Goal: Information Seeking & Learning: Check status

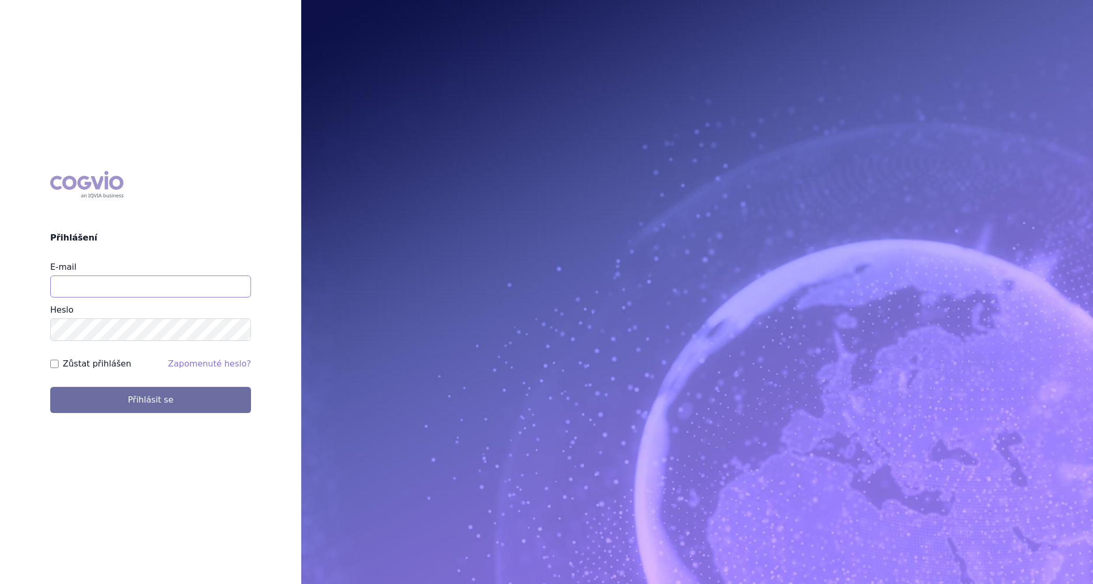
click at [152, 280] on input "E-mail" at bounding box center [150, 287] width 201 height 22
type input "[PERSON_NAME][EMAIL_ADDRESS][PERSON_NAME][DOMAIN_NAME]"
click at [93, 361] on label "Zůstat přihlášen" at bounding box center [97, 364] width 69 height 13
click at [59, 361] on input "Zůstat přihlášen" at bounding box center [54, 364] width 8 height 8
checkbox input "true"
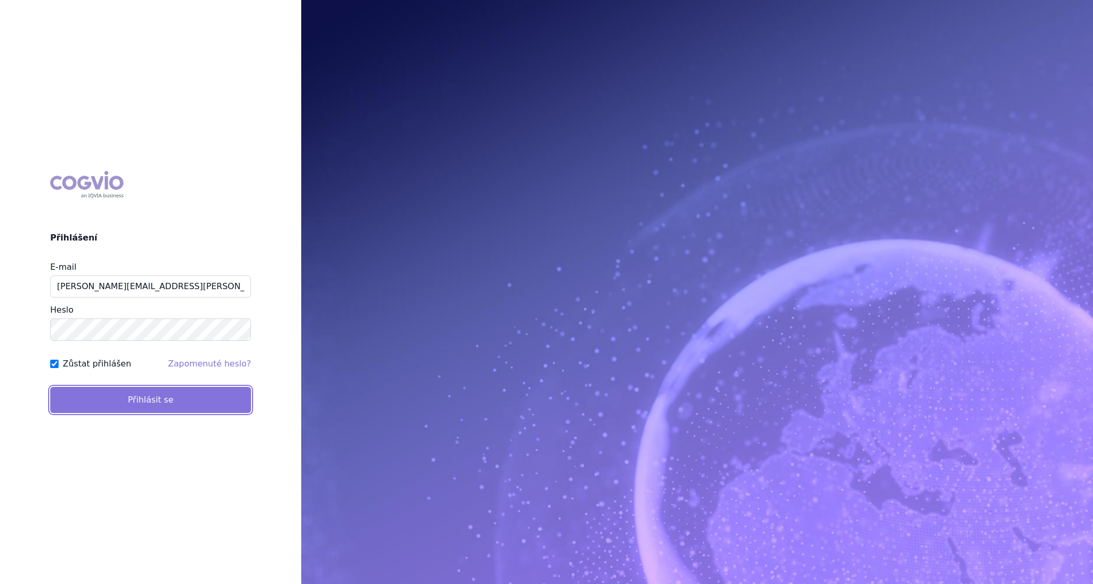
click at [126, 396] on button "Přihlásit se" at bounding box center [150, 400] width 201 height 26
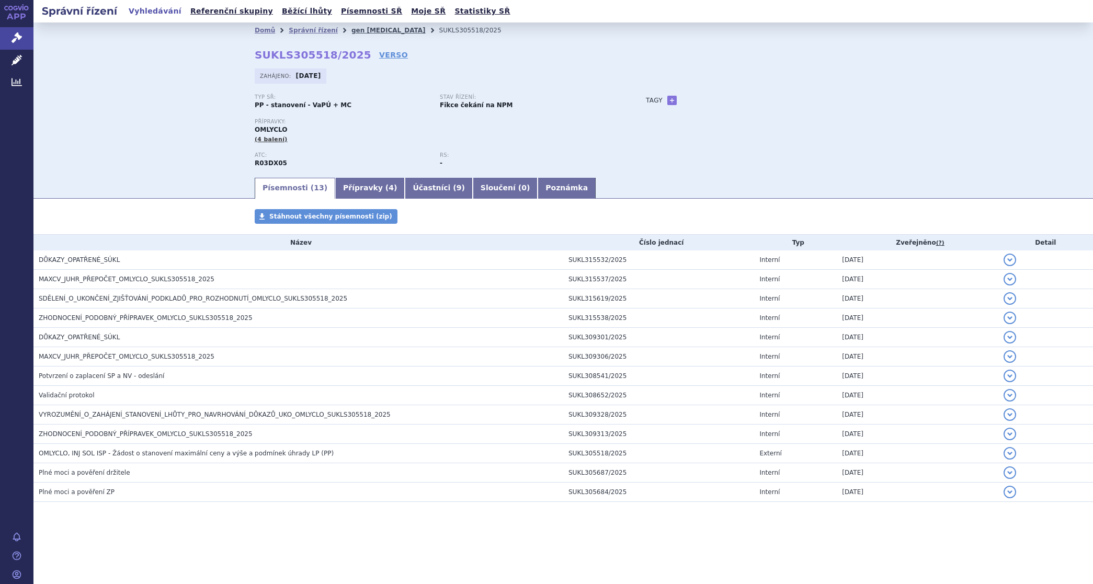
click at [356, 27] on link "gen [MEDICAL_DATA]" at bounding box center [388, 30] width 74 height 7
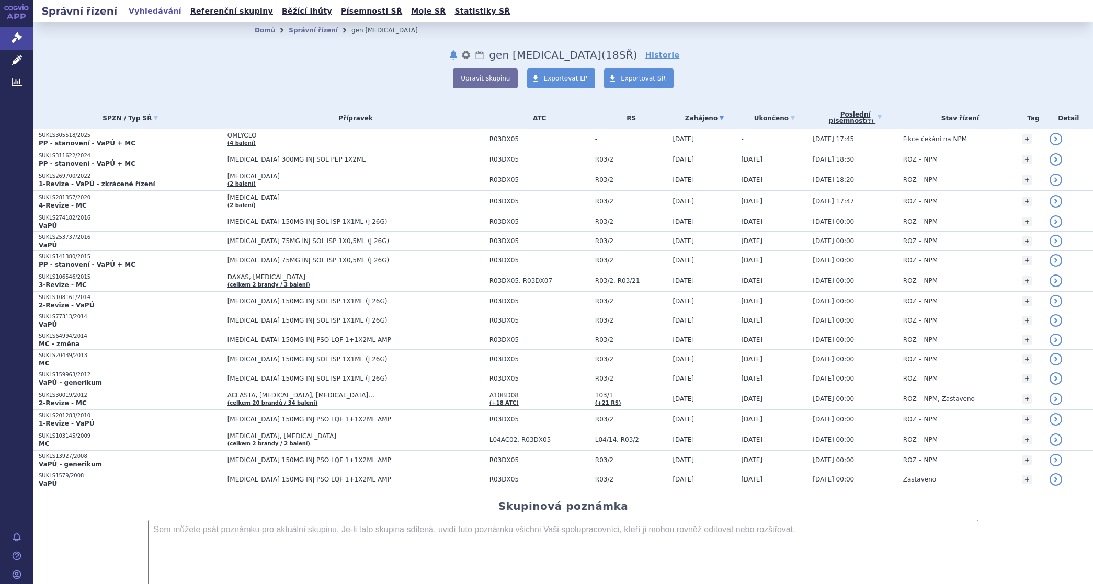
click at [300, 27] on link "Správní řízení" at bounding box center [313, 30] width 49 height 7
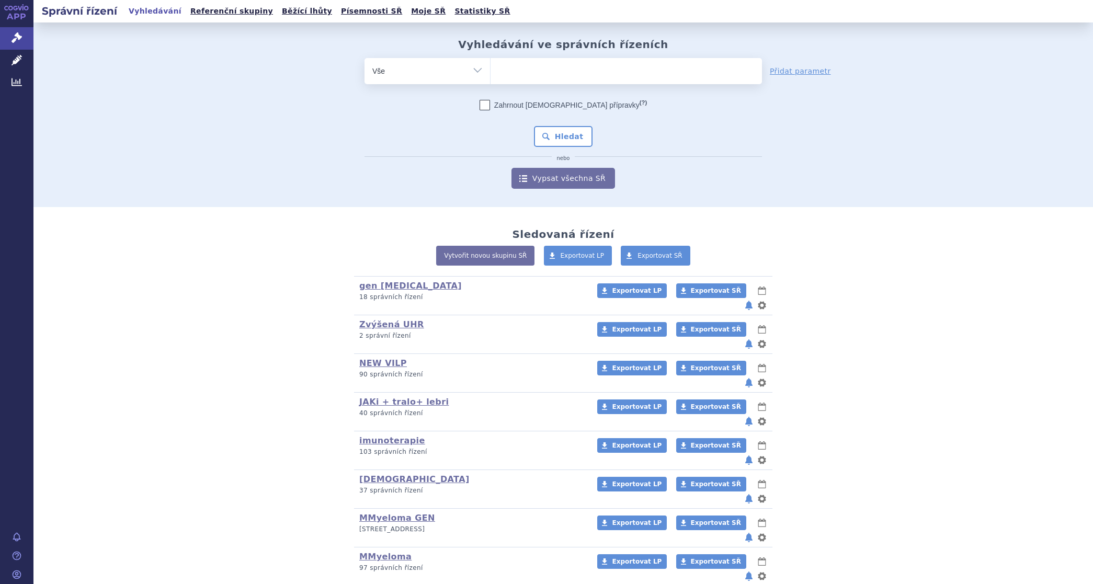
click at [372, 584] on link "SANOFI" at bounding box center [377, 595] width 37 height 10
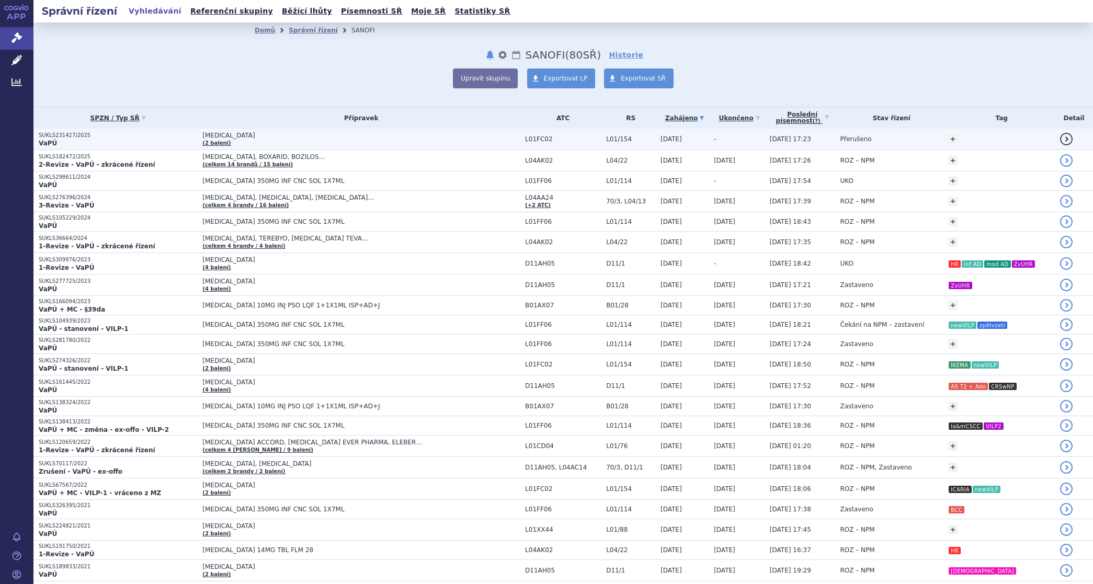
click at [202, 133] on span "SARCLISA" at bounding box center [332, 135] width 261 height 7
